Goal: Information Seeking & Learning: Find specific fact

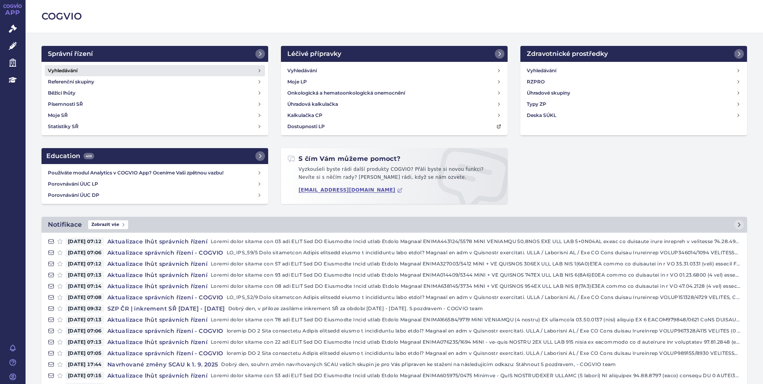
click at [72, 68] on h4 "Vyhledávání" at bounding box center [63, 71] width 30 height 8
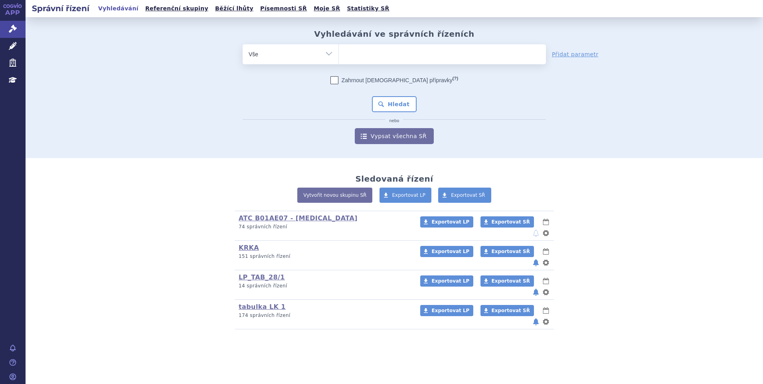
click at [386, 60] on ul at bounding box center [442, 52] width 207 height 17
click at [339, 60] on select at bounding box center [338, 54] width 0 height 20
paste input "SUKLS251154/2024"
type input "SUKLS251154/2024"
select select "SUKLS251154/2024"
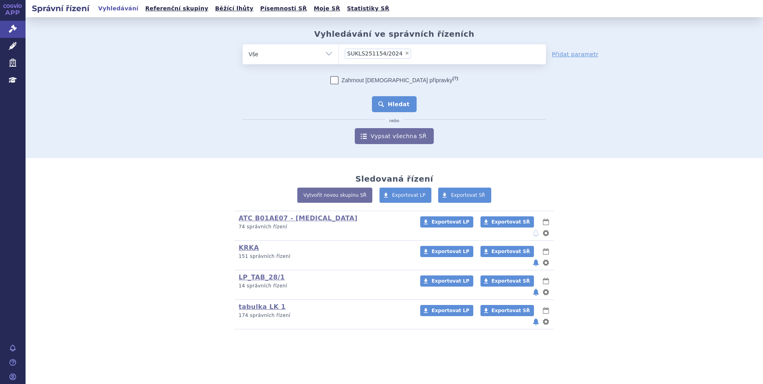
click at [394, 103] on button "Hledat" at bounding box center [394, 104] width 45 height 16
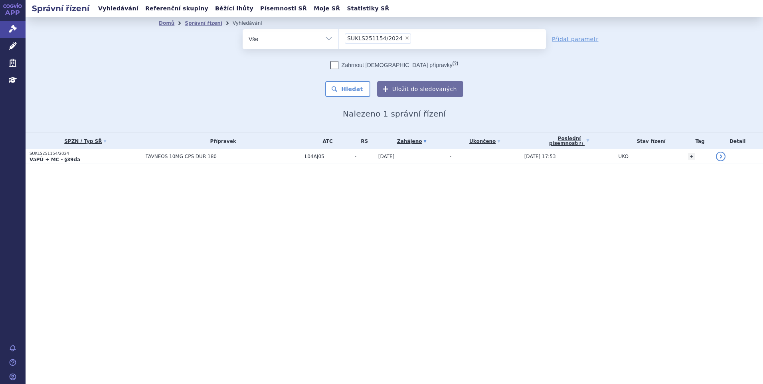
click at [197, 164] on td "TAVNEOS 10MG CPS DUR 180" at bounding box center [221, 156] width 159 height 15
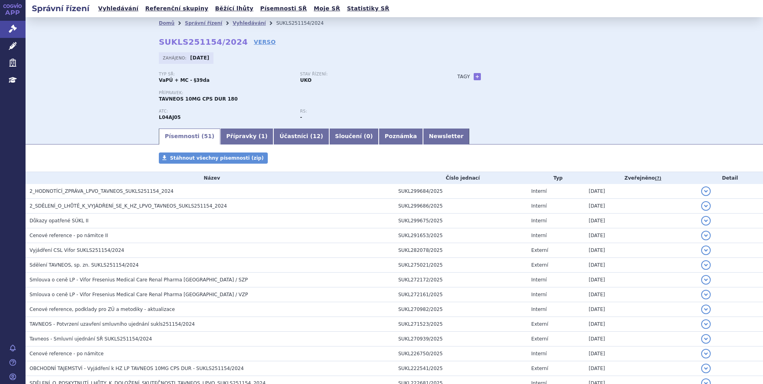
drag, startPoint x: 134, startPoint y: 79, endPoint x: 140, endPoint y: 78, distance: 5.8
click at [134, 79] on div "Domů Správní řízení Vyhledávání SUKLS251154/2024 SUKLS251154/2024 VERSO Zahájen…" at bounding box center [394, 72] width 737 height 110
click at [241, 25] on link "Vyhledávání" at bounding box center [249, 23] width 33 height 6
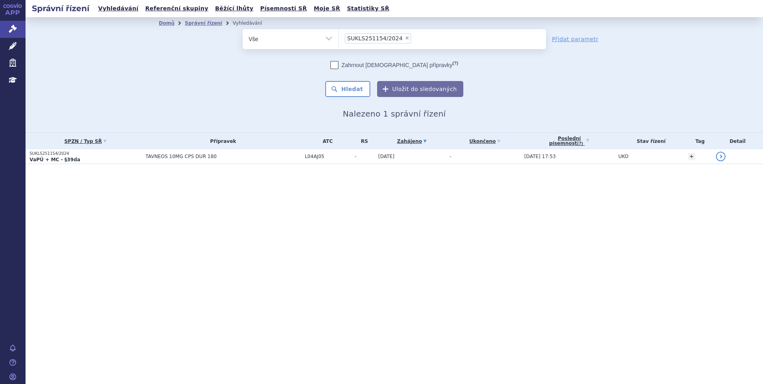
click at [405, 38] on span "×" at bounding box center [407, 38] width 5 height 5
click at [339, 38] on select "SUKLS251154/2024" at bounding box center [338, 39] width 0 height 20
select select
type input "SUKLS52631/2024"
select select "SUKLS52631/2024"
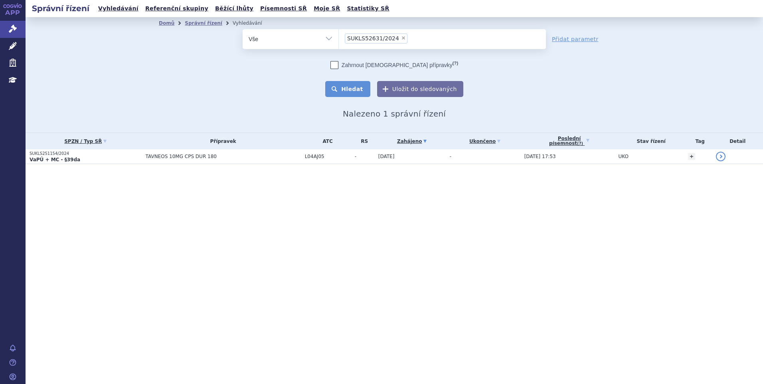
click at [352, 89] on button "Hledat" at bounding box center [347, 89] width 45 height 16
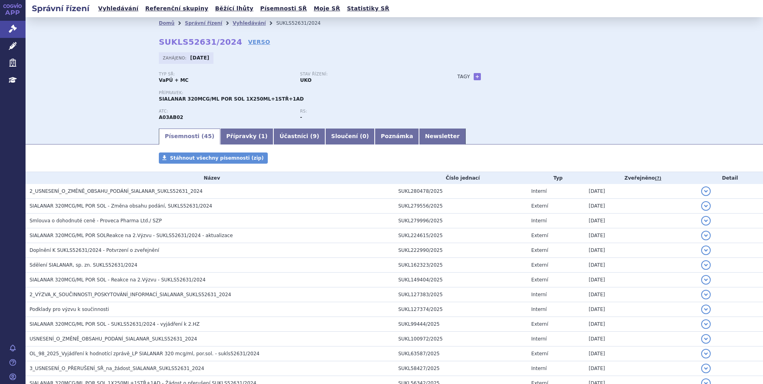
click at [89, 56] on div "Domů Správní řízení Vyhledávání SUKLS52631/2024 SUKLS52631/2024 VERSO Zahájeno:…" at bounding box center [394, 72] width 737 height 110
click at [234, 21] on link "Vyhledávání" at bounding box center [249, 23] width 33 height 6
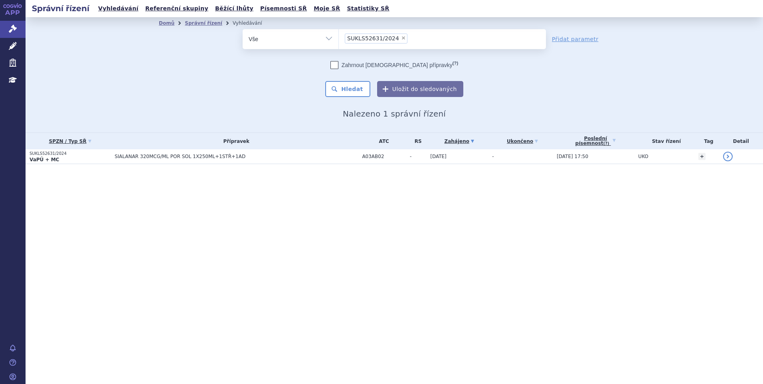
click at [401, 39] on span "×" at bounding box center [403, 38] width 5 height 5
click at [339, 39] on select "SUKLS52631/2024" at bounding box center [338, 39] width 0 height 20
select select
type input "SUKLS295576/2024"
select select "SUKLS295576/2024"
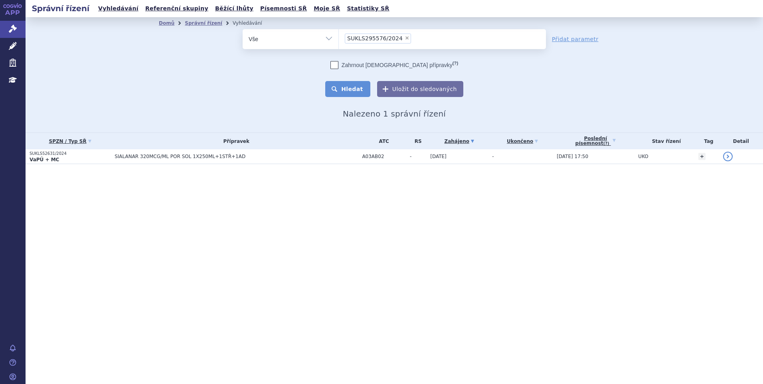
click at [361, 87] on button "Hledat" at bounding box center [347, 89] width 45 height 16
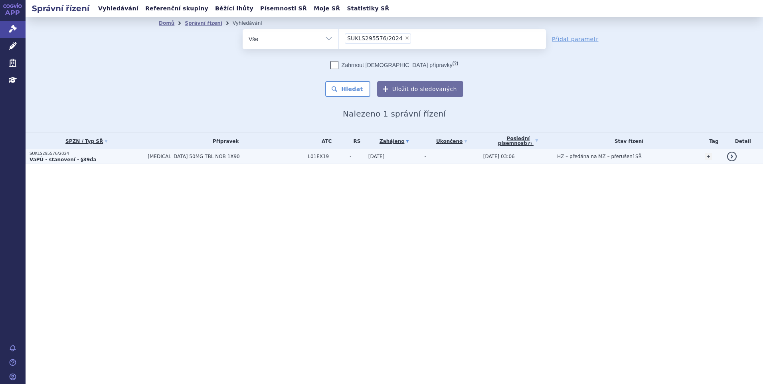
click at [239, 155] on span "[MEDICAL_DATA] 50MG TBL NOB 1X90" at bounding box center [226, 157] width 156 height 6
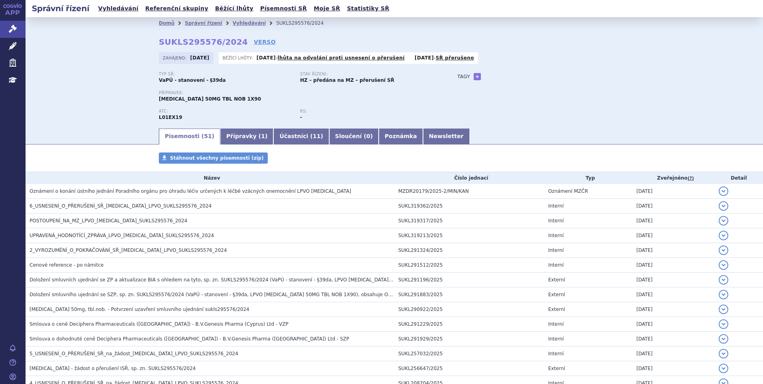
drag, startPoint x: 142, startPoint y: 109, endPoint x: 152, endPoint y: 102, distance: 12.3
click at [143, 109] on div "Domů Správní řízení Vyhledávání SUKLS295576/2024 SUKLS295576/2024 VERSO Zahájen…" at bounding box center [394, 78] width 503 height 98
click at [239, 22] on link "Vyhledávání" at bounding box center [249, 23] width 33 height 6
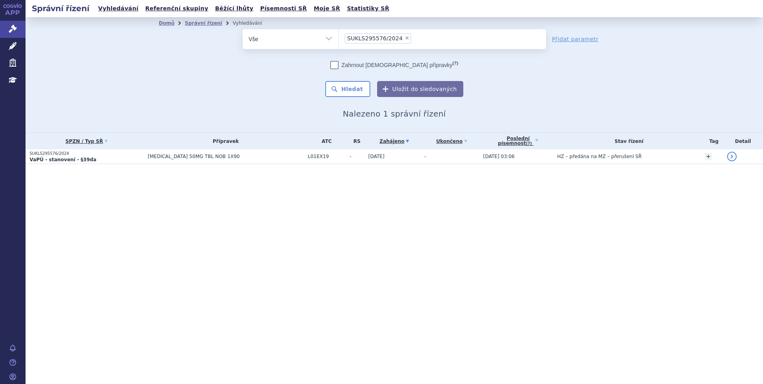
click at [405, 39] on span "×" at bounding box center [407, 38] width 5 height 5
click at [339, 39] on select "SUKLS295576/2024" at bounding box center [338, 39] width 0 height 20
select select
type input "SUKLS35039/2025"
select select "SUKLS35039/2025"
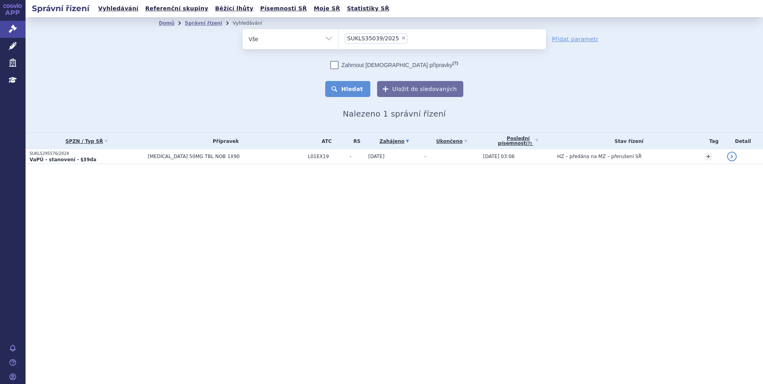
click at [345, 87] on button "Hledat" at bounding box center [347, 89] width 45 height 16
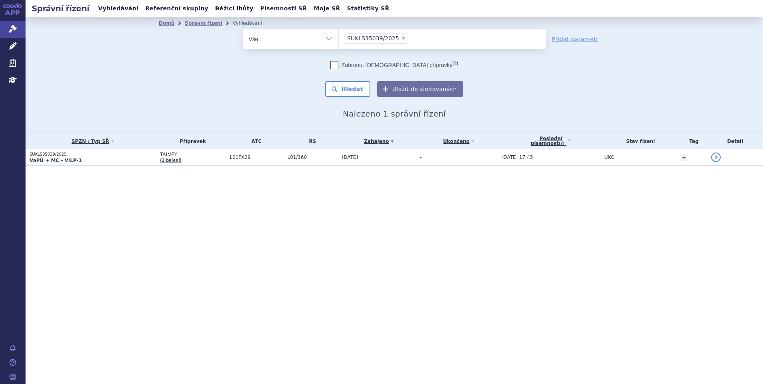
click at [161, 160] on link "(2 balení)" at bounding box center [171, 160] width 22 height 4
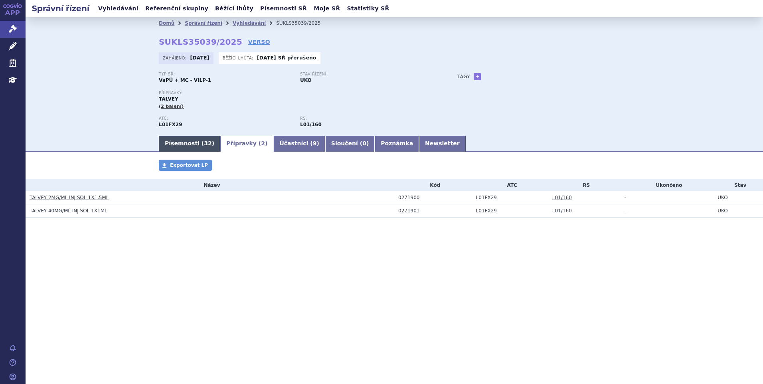
click at [172, 141] on link "Písemnosti ( 32 )" at bounding box center [189, 144] width 61 height 16
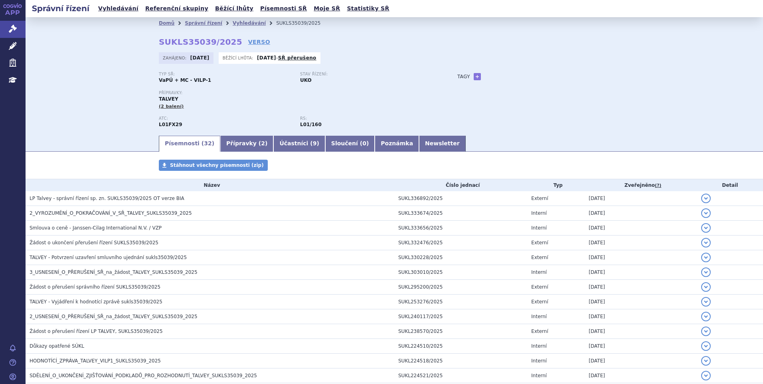
drag, startPoint x: 122, startPoint y: 59, endPoint x: 148, endPoint y: 44, distance: 30.5
click at [121, 59] on div "Domů Správní řízení Vyhledávání SUKLS35039/2025 SUKLS35039/2025 VERSO Zahájeno:…" at bounding box center [394, 75] width 737 height 117
click at [237, 24] on link "Vyhledávání" at bounding box center [249, 23] width 33 height 6
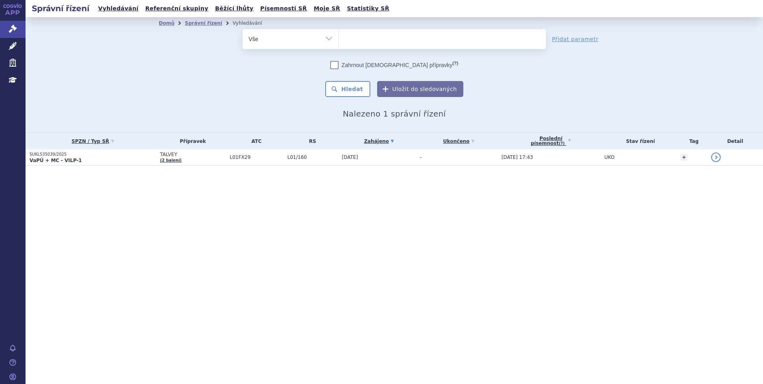
select select
type input "SUKLS35039/2025"
select select "SUKLS35039/2025"
click at [354, 87] on button "Hledat" at bounding box center [347, 89] width 45 height 16
click at [341, 93] on button "Hledat" at bounding box center [347, 89] width 45 height 16
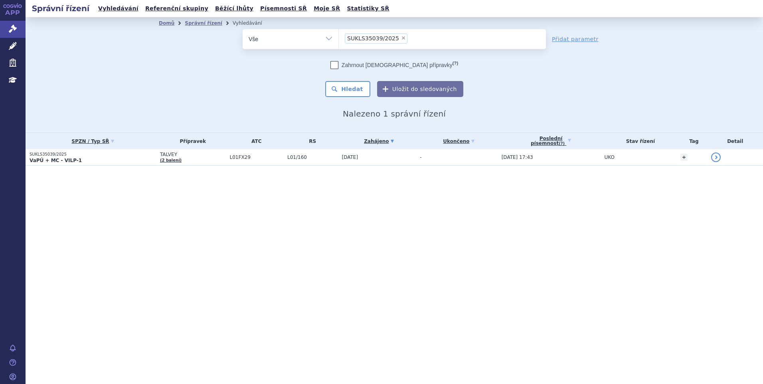
drag, startPoint x: 107, startPoint y: 84, endPoint x: 134, endPoint y: 82, distance: 27.2
click at [107, 84] on div "Domů Správní řízení Vyhledávání Vyhledávání ve správních řízeních odstranit Vše…" at bounding box center [394, 74] width 737 height 115
click at [401, 39] on span "×" at bounding box center [403, 38] width 5 height 5
click at [339, 39] on select "SUKLS35039/2025" at bounding box center [338, 39] width 0 height 20
select select
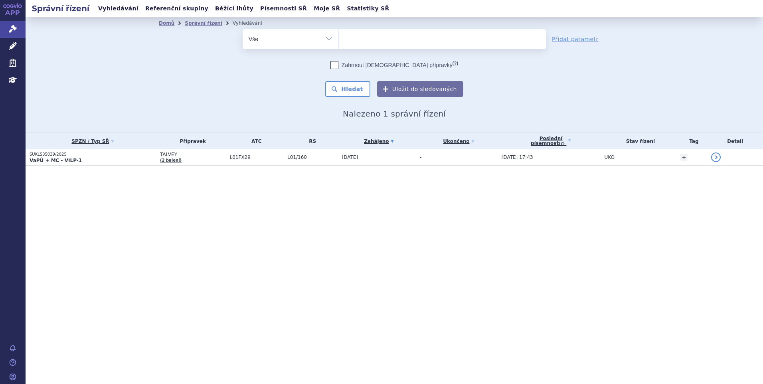
type input "SUKLS84508/2025"
select select "SUKLS84508/2025"
click at [361, 88] on button "Hledat" at bounding box center [347, 89] width 45 height 16
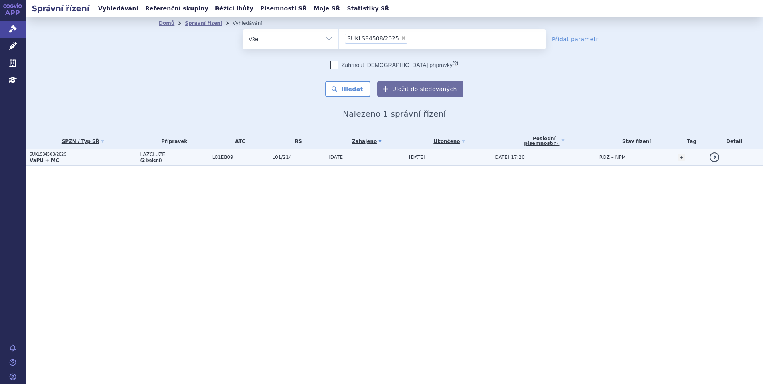
click at [218, 158] on span "L01EB09" at bounding box center [240, 157] width 56 height 6
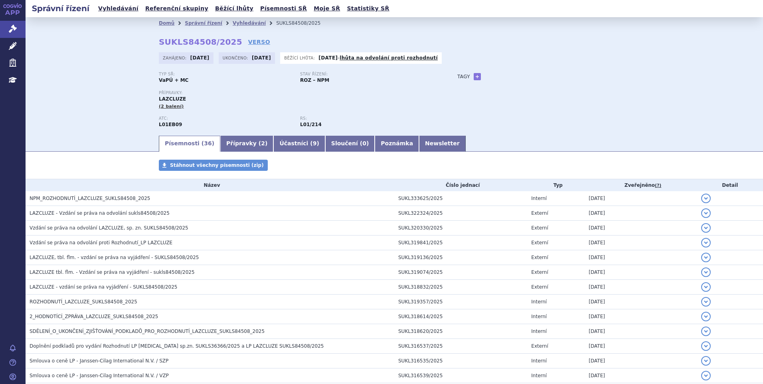
click at [67, 94] on div "Domů Správní řízení Vyhledávání SUKLS84508/2025 SUKLS84508/2025 VERSO Zahájeno:…" at bounding box center [394, 75] width 737 height 117
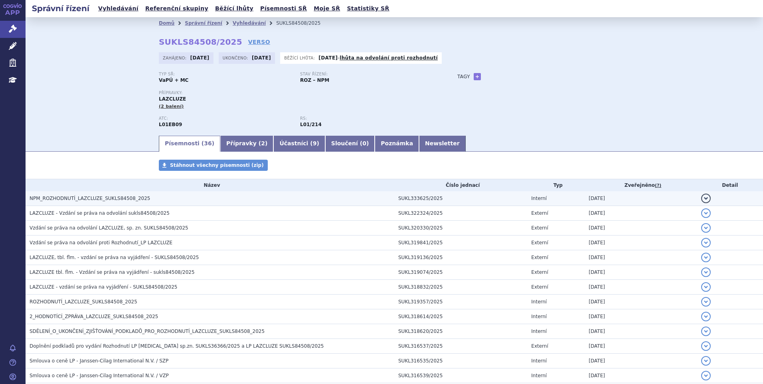
click at [79, 197] on span "NPM_ROZHODNUTÍ_LAZCLUZE_SUKLS84508_2025" at bounding box center [90, 199] width 120 height 6
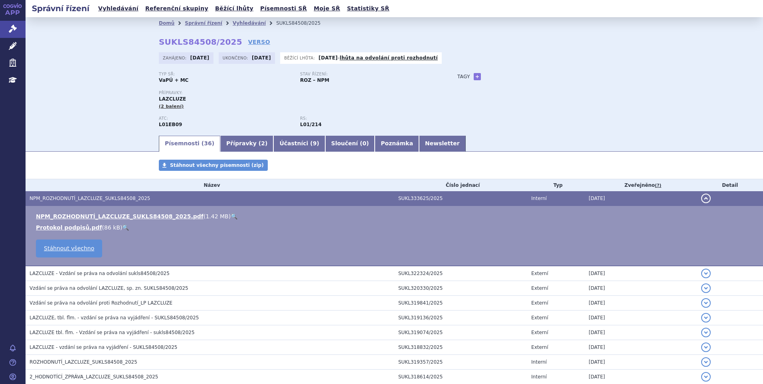
click at [231, 215] on link "🔍" at bounding box center [234, 216] width 7 height 6
click at [701, 199] on button "detail" at bounding box center [706, 199] width 10 height 10
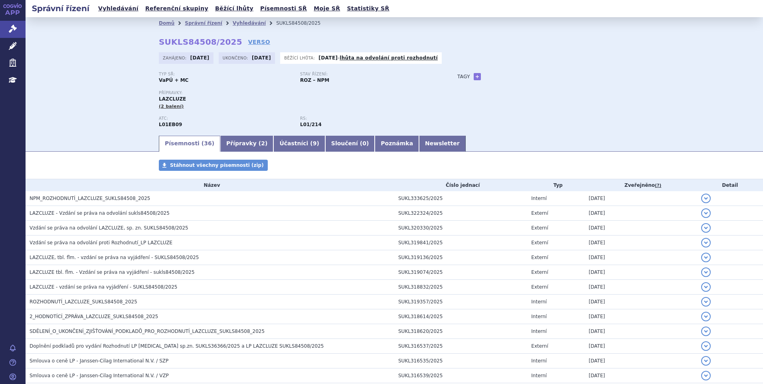
click at [701, 194] on button "detail" at bounding box center [706, 199] width 10 height 10
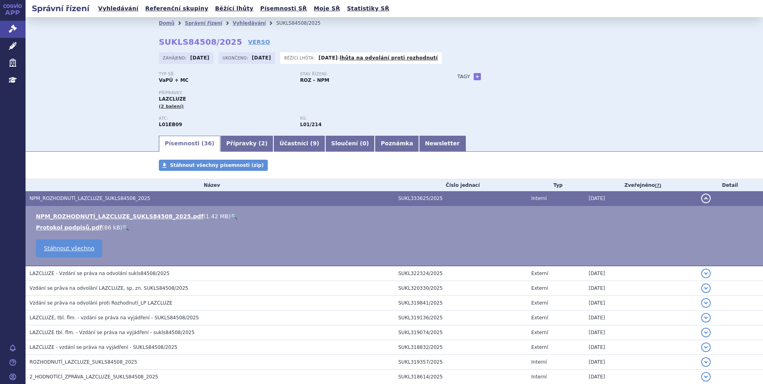
click at [701, 194] on button "detail" at bounding box center [706, 199] width 10 height 10
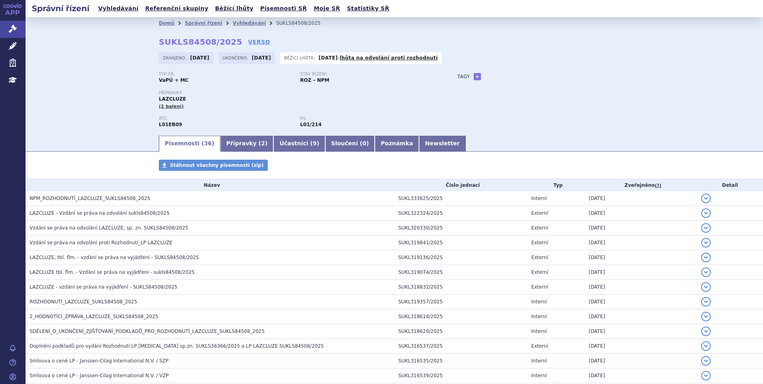
click at [701, 194] on button "detail" at bounding box center [706, 199] width 10 height 10
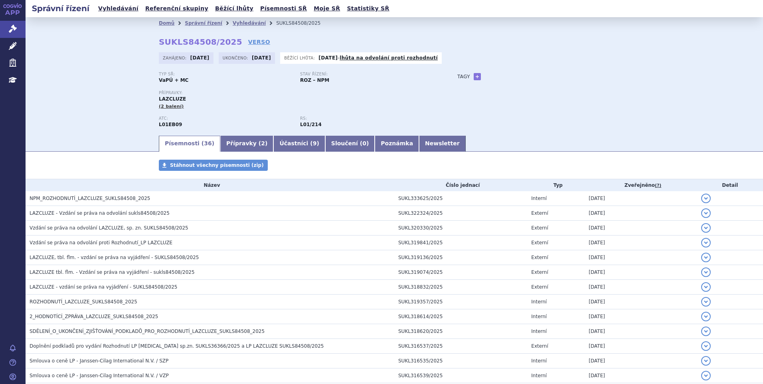
click at [701, 194] on button "detail" at bounding box center [706, 199] width 10 height 10
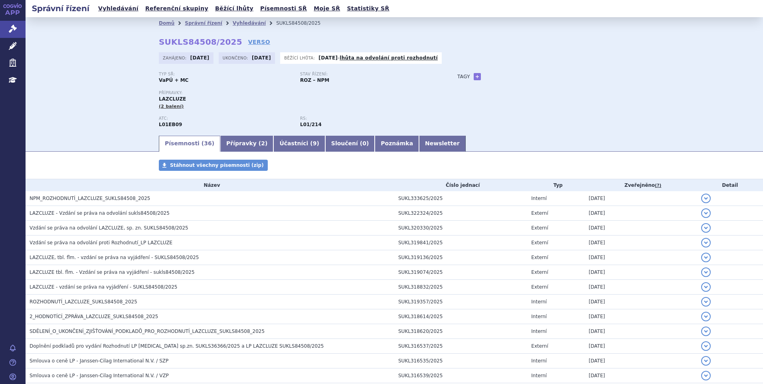
click at [701, 194] on button "detail" at bounding box center [706, 199] width 10 height 10
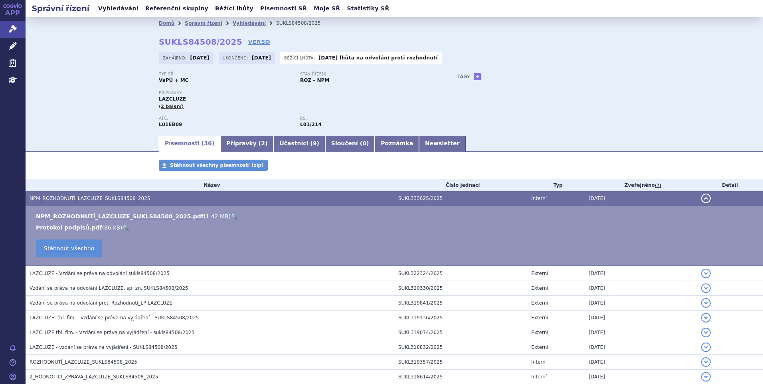
click at [701, 194] on button "detail" at bounding box center [706, 199] width 10 height 10
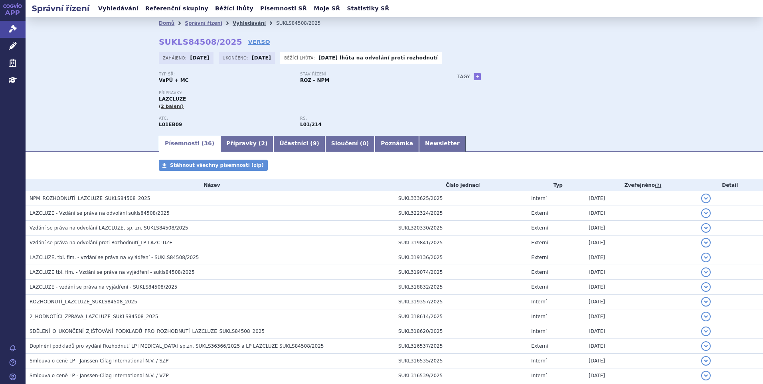
click at [233, 24] on link "Vyhledávání" at bounding box center [249, 23] width 33 height 6
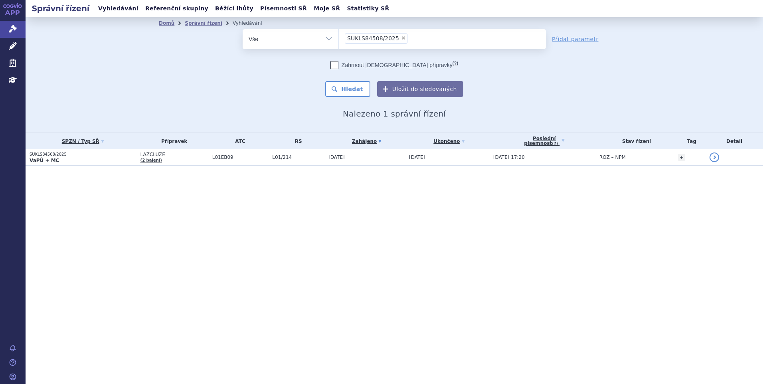
click at [401, 38] on span "×" at bounding box center [403, 38] width 5 height 5
click at [339, 38] on select "SUKLS84508/2025" at bounding box center [338, 39] width 0 height 20
select select
type input "SUKLS273924/2024"
select select "SUKLS273924/2024"
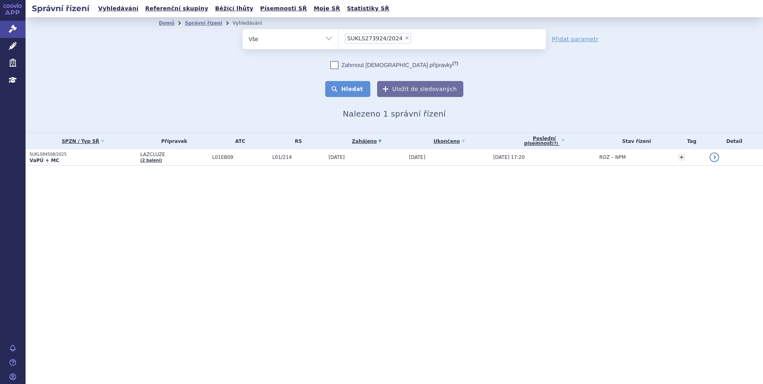
click at [354, 87] on button "Hledat" at bounding box center [347, 89] width 45 height 16
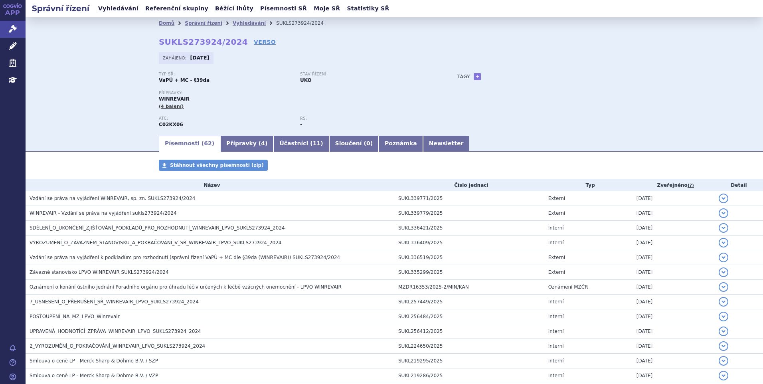
drag, startPoint x: 80, startPoint y: 112, endPoint x: 108, endPoint y: 109, distance: 28.1
click at [80, 112] on div "Domů Správní řízení Vyhledávání SUKLS273924/2024 SUKLS273924/2024 VERSO Zahájen…" at bounding box center [394, 75] width 737 height 117
click at [241, 24] on link "Vyhledávání" at bounding box center [249, 23] width 33 height 6
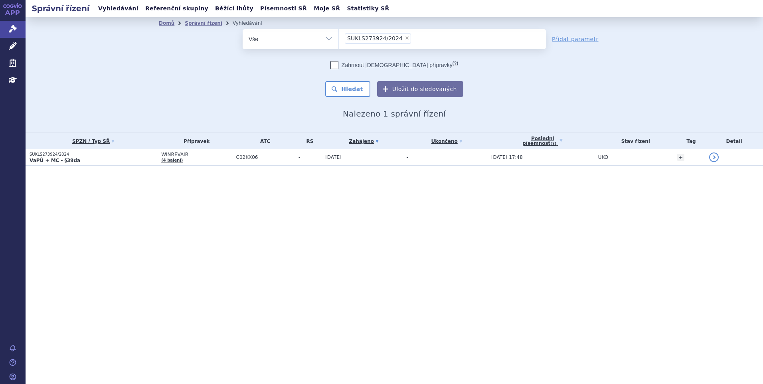
click at [405, 38] on span "×" at bounding box center [407, 38] width 5 height 5
click at [339, 38] on select "SUKLS273924/2024" at bounding box center [338, 39] width 0 height 20
select select
type input "SUKLS297023/2024"
select select "SUKLS297023/2024"
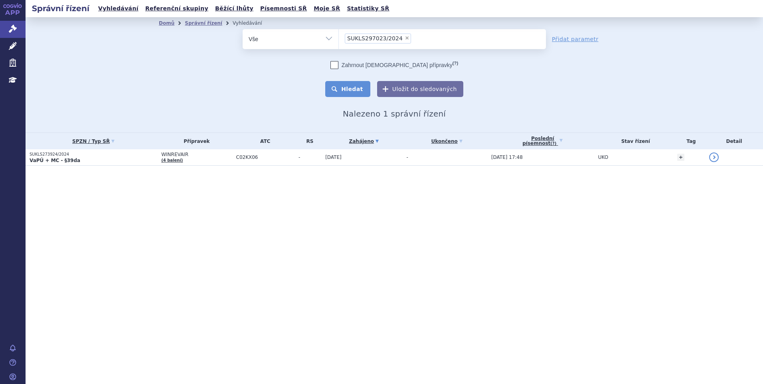
click at [357, 87] on button "Hledat" at bounding box center [347, 89] width 45 height 16
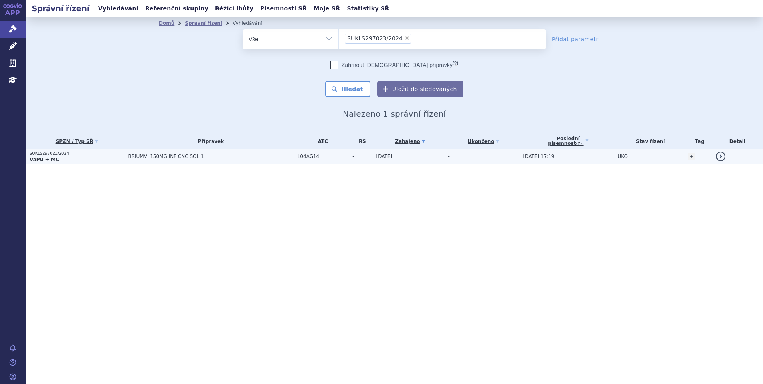
click at [225, 158] on span "BRIUMVI 150MG INF CNC SOL 1" at bounding box center [210, 157] width 165 height 6
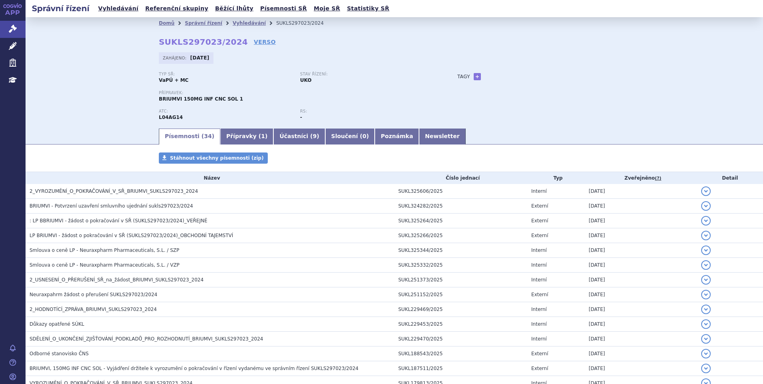
drag, startPoint x: 109, startPoint y: 77, endPoint x: 114, endPoint y: 75, distance: 5.9
click at [109, 77] on div "Domů Správní řízení Vyhledávání SUKLS297023/2024 SUKLS297023/2024 VERSO Zahájen…" at bounding box center [394, 72] width 737 height 110
click at [233, 26] on link "Vyhledávání" at bounding box center [249, 23] width 33 height 6
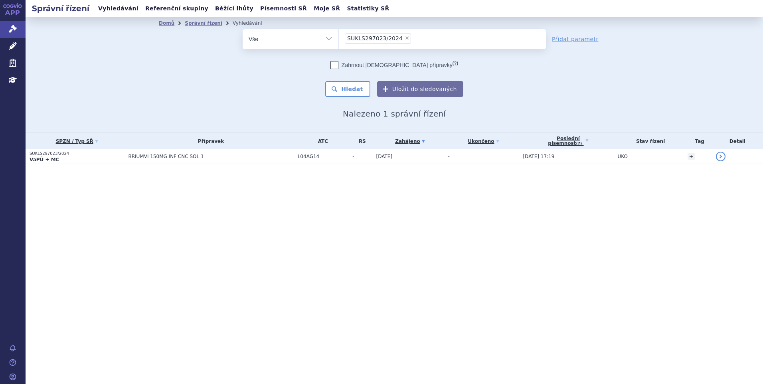
click at [405, 40] on span "×" at bounding box center [407, 38] width 5 height 5
click at [339, 40] on select "SUKLS297023/2024" at bounding box center [338, 39] width 0 height 20
select select
type input "SUKLS166659/2025"
select select "SUKLS166659/2025"
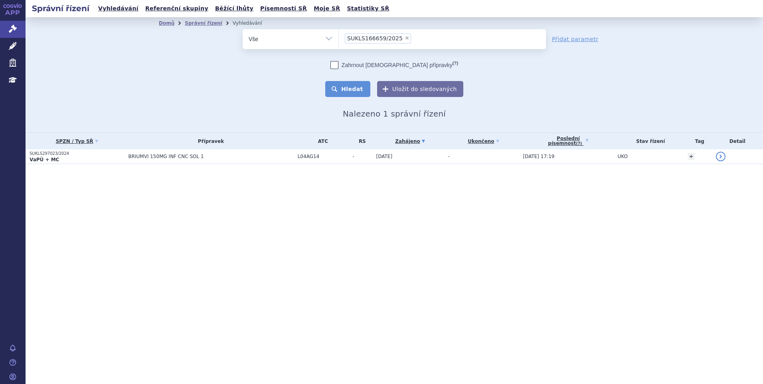
click at [362, 93] on button "Hledat" at bounding box center [347, 89] width 45 height 16
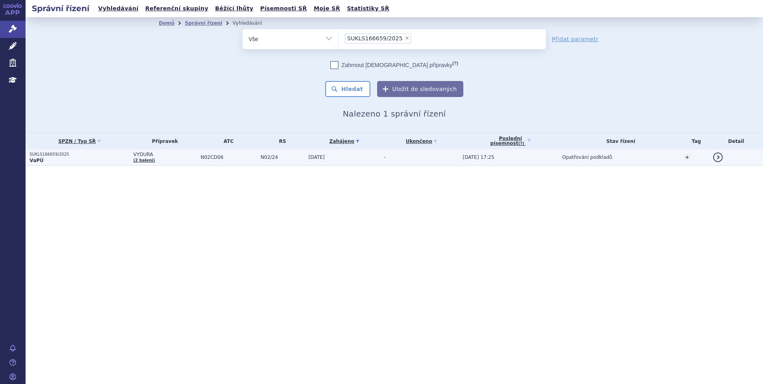
click at [378, 161] on td "[DATE]" at bounding box center [341, 157] width 75 height 16
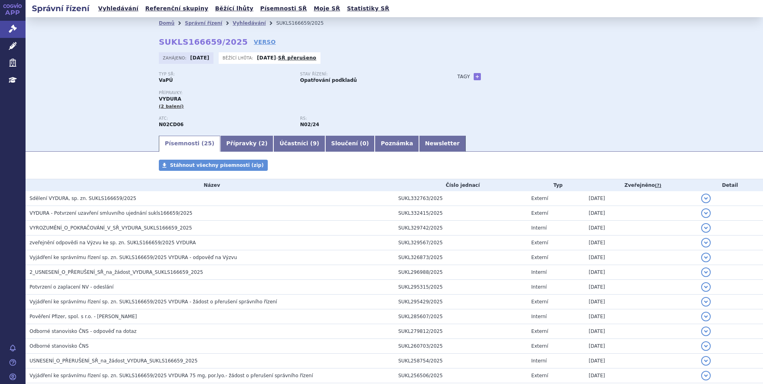
drag, startPoint x: 97, startPoint y: 99, endPoint x: 127, endPoint y: 89, distance: 31.8
click at [97, 99] on div "Domů Správní řízení Vyhledávání SUKLS166659/2025 SUKLS166659/2025 VERSO Zahájen…" at bounding box center [394, 75] width 737 height 117
click at [242, 26] on link "Vyhledávání" at bounding box center [249, 23] width 33 height 6
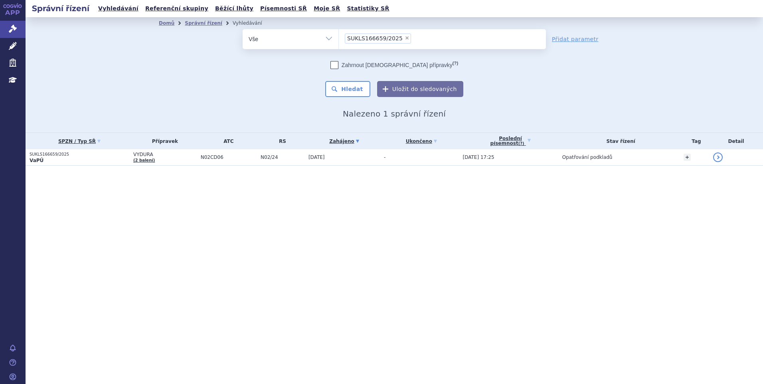
click at [405, 39] on span "×" at bounding box center [407, 38] width 5 height 5
click at [339, 39] on select "SUKLS166659/2025" at bounding box center [338, 39] width 0 height 20
select select
type input "SUKLS145343/2024"
select select "SUKLS145343/2024"
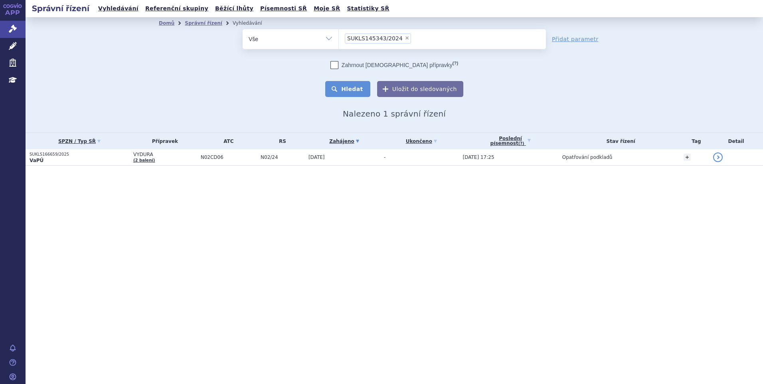
click at [349, 85] on button "Hledat" at bounding box center [347, 89] width 45 height 16
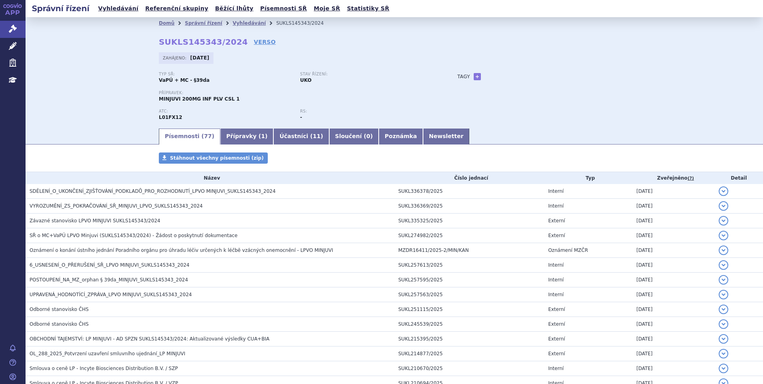
click at [125, 59] on div "Domů Správní řízení Vyhledávání SUKLS145343/2024 SUKLS145343/2024 VERSO [GEOGRA…" at bounding box center [394, 72] width 737 height 110
click at [535, 82] on div "Typ SŘ: VaPÚ + MC - §39da Stav řízení: UKO Přípravek: MINJUVI 200MG INF PLV CSL…" at bounding box center [394, 99] width 471 height 55
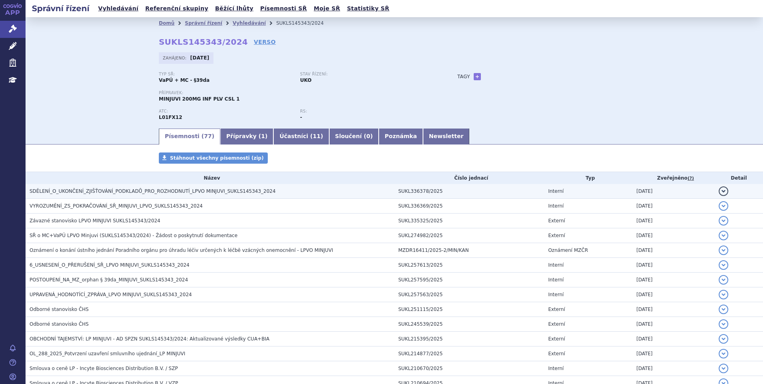
click at [209, 192] on span "SDĚLENÍ_O_UKONČENÍ_ZJIŠŤOVÁNÍ_PODKLADŮ_PRO_ROZHODNUTÍ_LPVO MINJUVI_SUKLS145343_…" at bounding box center [153, 191] width 246 height 6
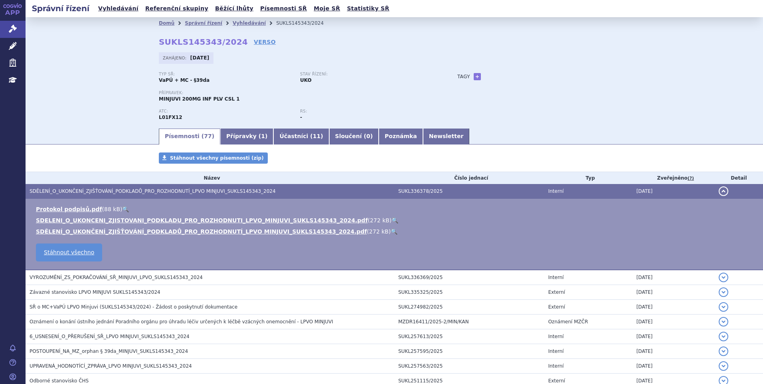
click at [391, 218] on link "🔍" at bounding box center [394, 220] width 7 height 6
click at [719, 190] on button "detail" at bounding box center [724, 191] width 10 height 10
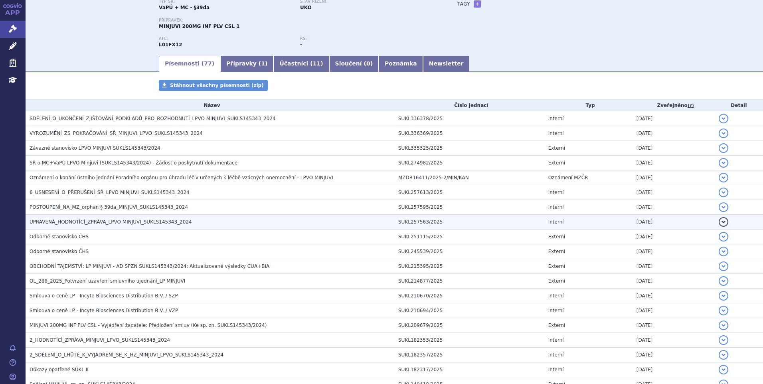
scroll to position [80, 0]
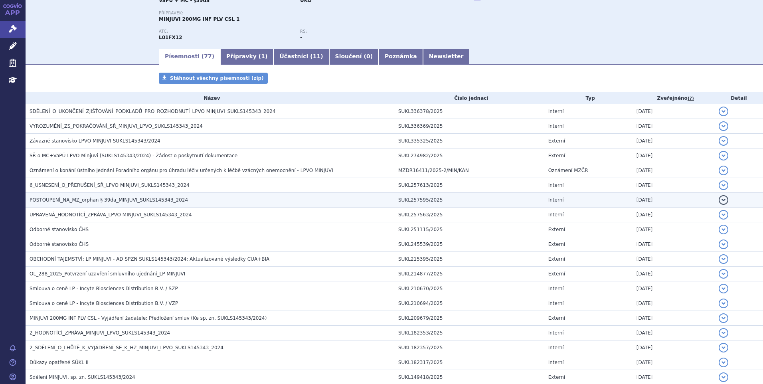
click at [140, 199] on span "POSTOUPENÍ_NA_MZ_orphan § 39da_MINJUVI_SUKLS145343_2024" at bounding box center [109, 200] width 158 height 6
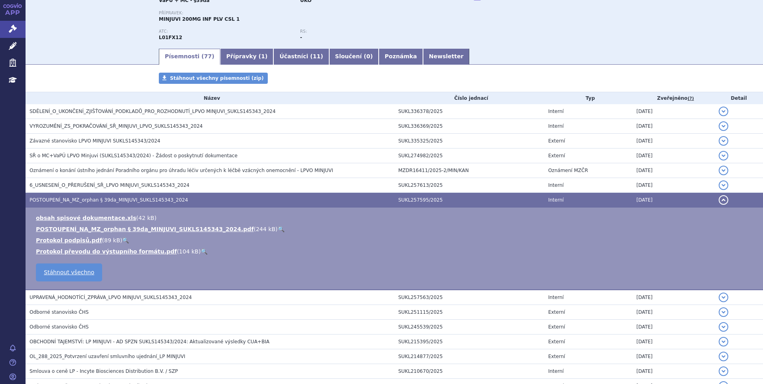
click at [278, 228] on link "🔍" at bounding box center [281, 229] width 7 height 6
click at [719, 197] on button "detail" at bounding box center [724, 200] width 10 height 10
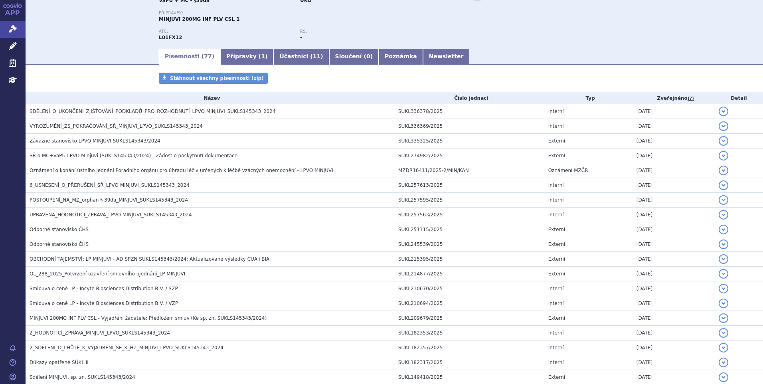
click at [504, 20] on div "Typ SŘ: VaPÚ + MC - §39da Stav řízení: UKO Přípravek: MINJUVI 200MG INF PLV CSL…" at bounding box center [394, 19] width 471 height 55
